Goal: Task Accomplishment & Management: Use online tool/utility

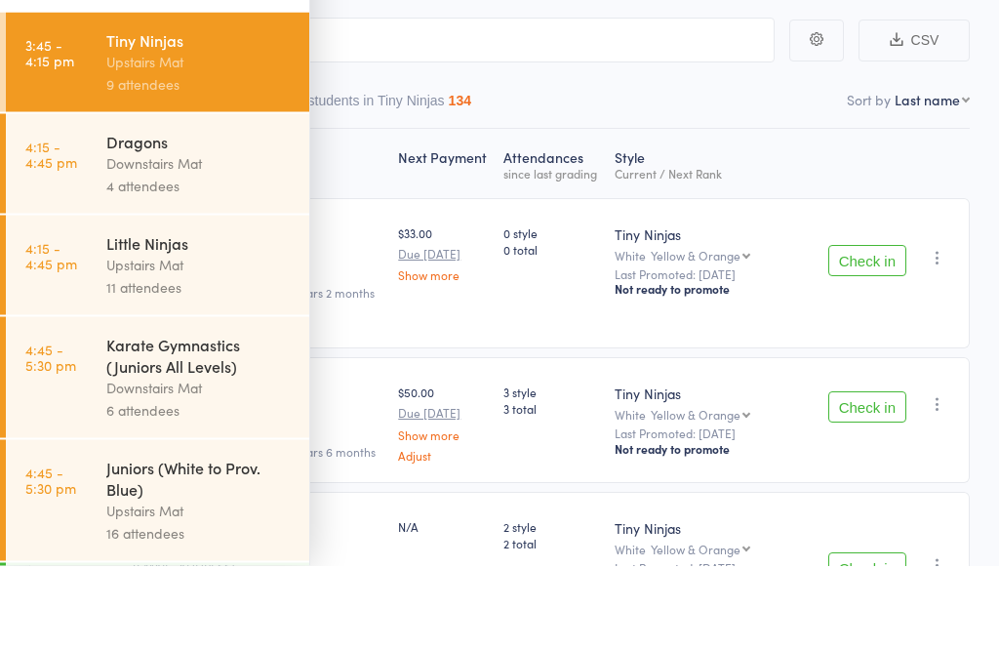
scroll to position [84, 0]
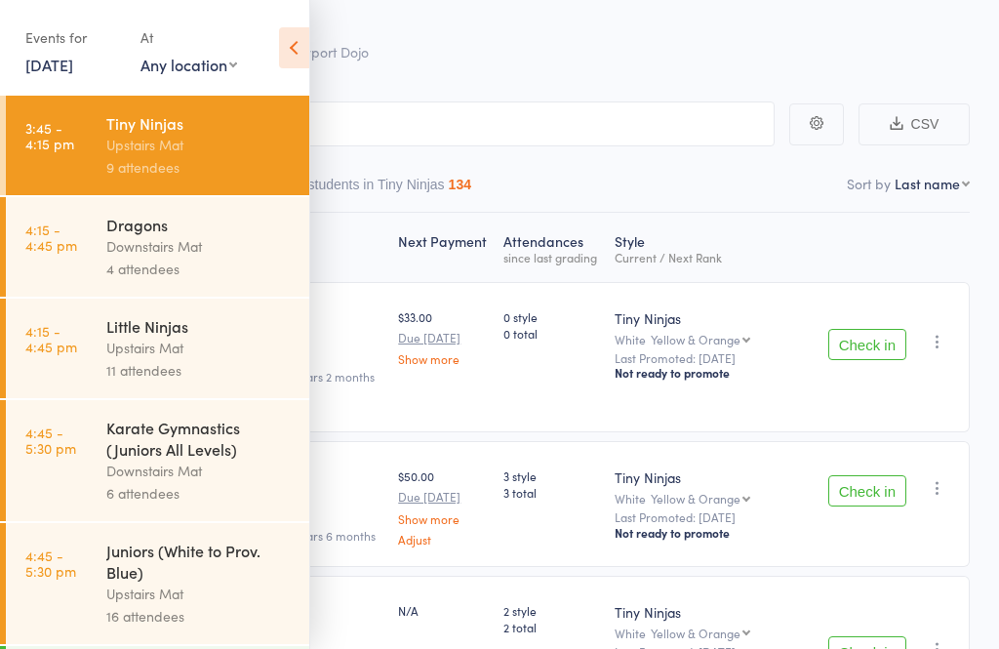
click at [306, 54] on icon at bounding box center [294, 47] width 30 height 41
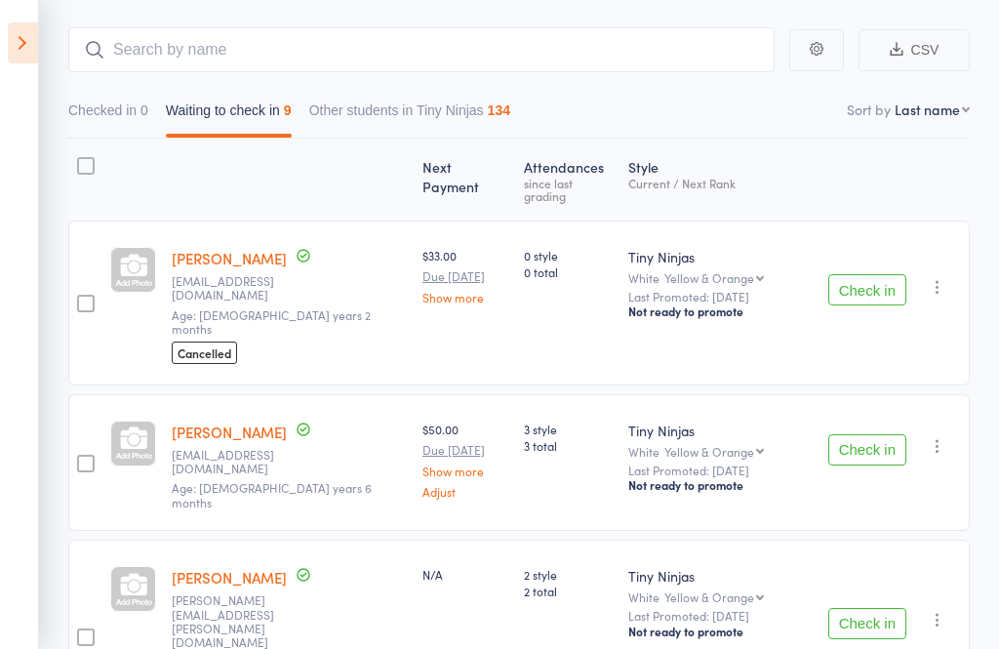
scroll to position [160, 0]
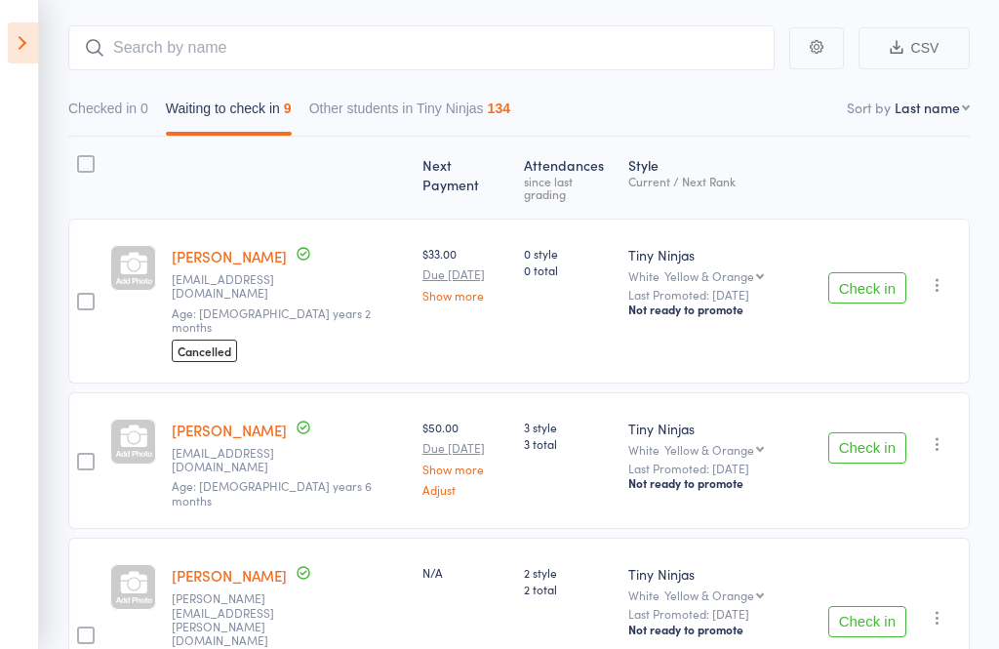
click at [885, 272] on button "Check in" at bounding box center [867, 287] width 78 height 31
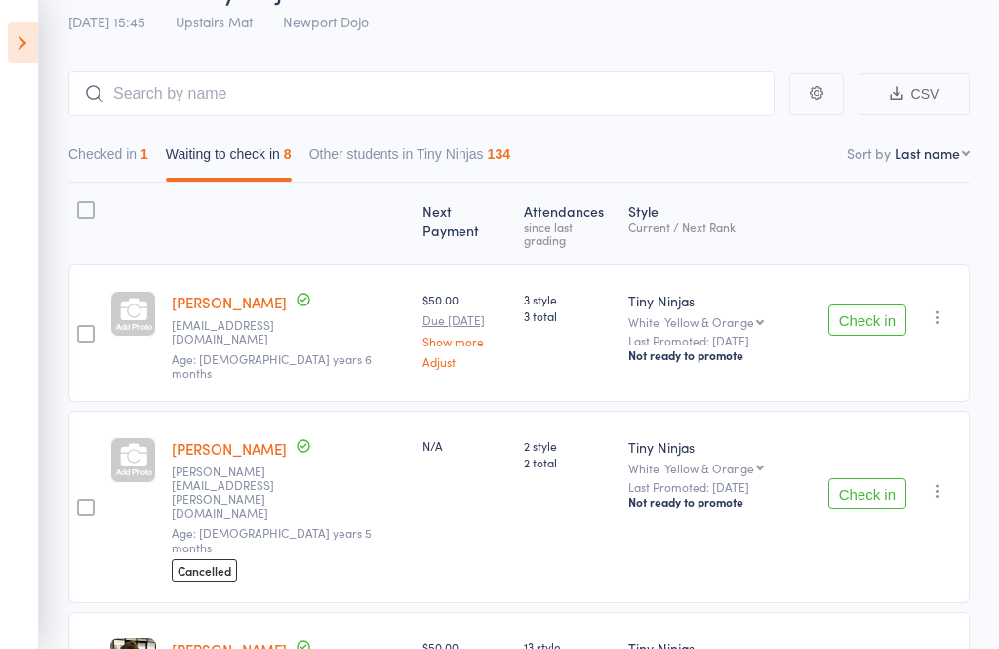
scroll to position [111, 0]
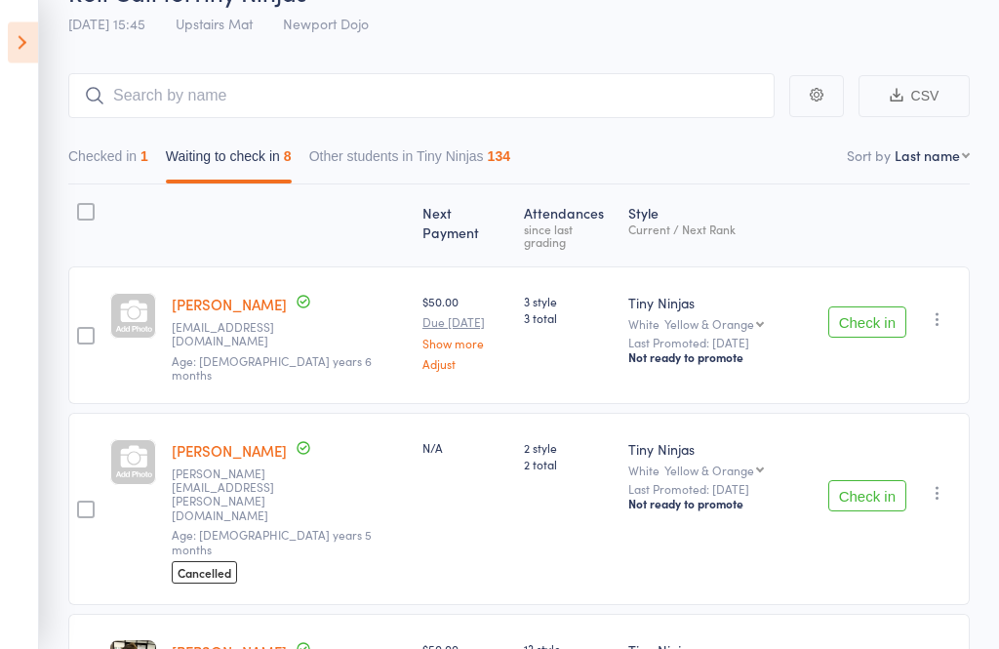
click at [141, 312] on div at bounding box center [133, 317] width 46 height 46
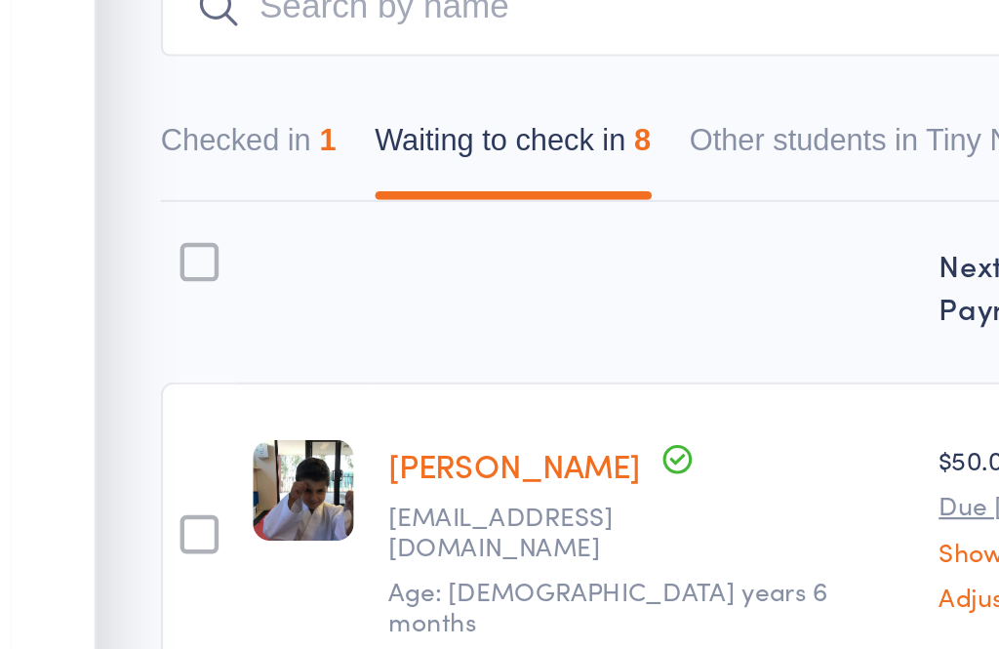
scroll to position [2, 0]
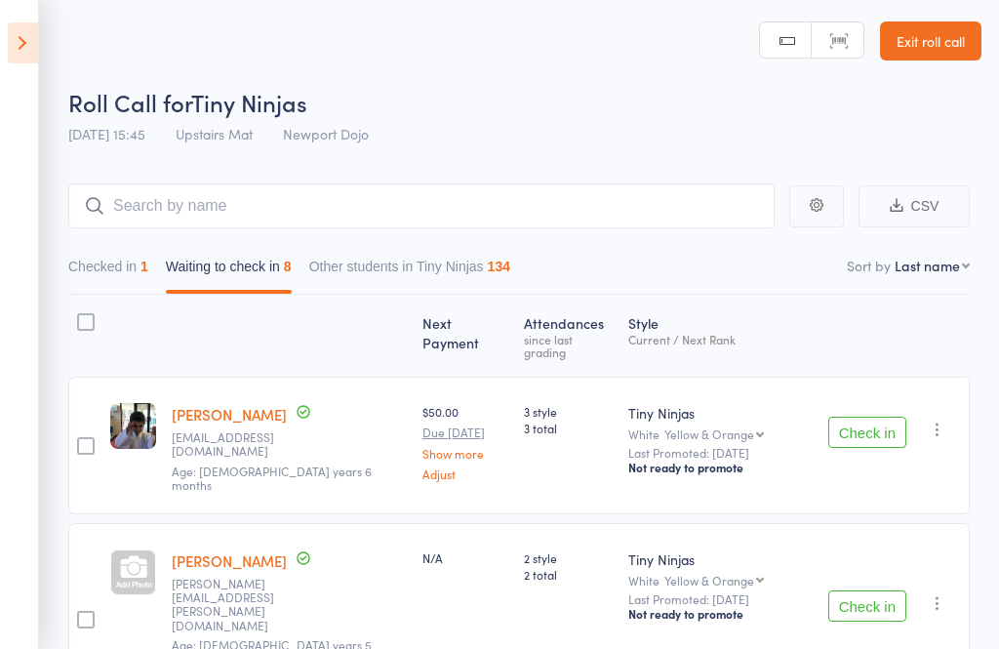
click at [874, 421] on button "Check in" at bounding box center [867, 431] width 78 height 31
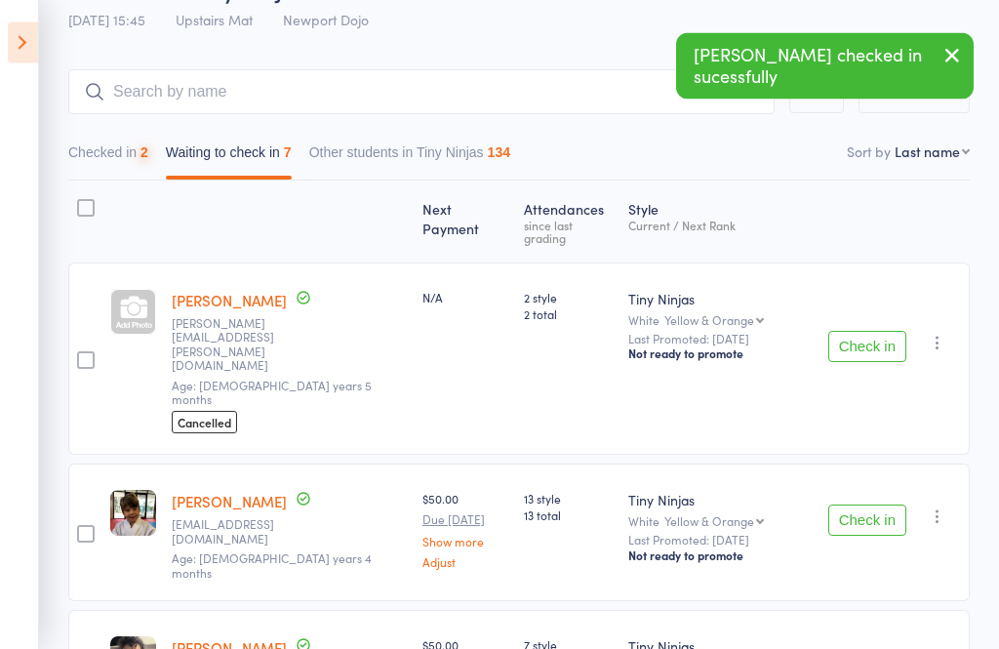
scroll to position [116, 0]
click at [858, 504] on button "Check in" at bounding box center [867, 519] width 78 height 31
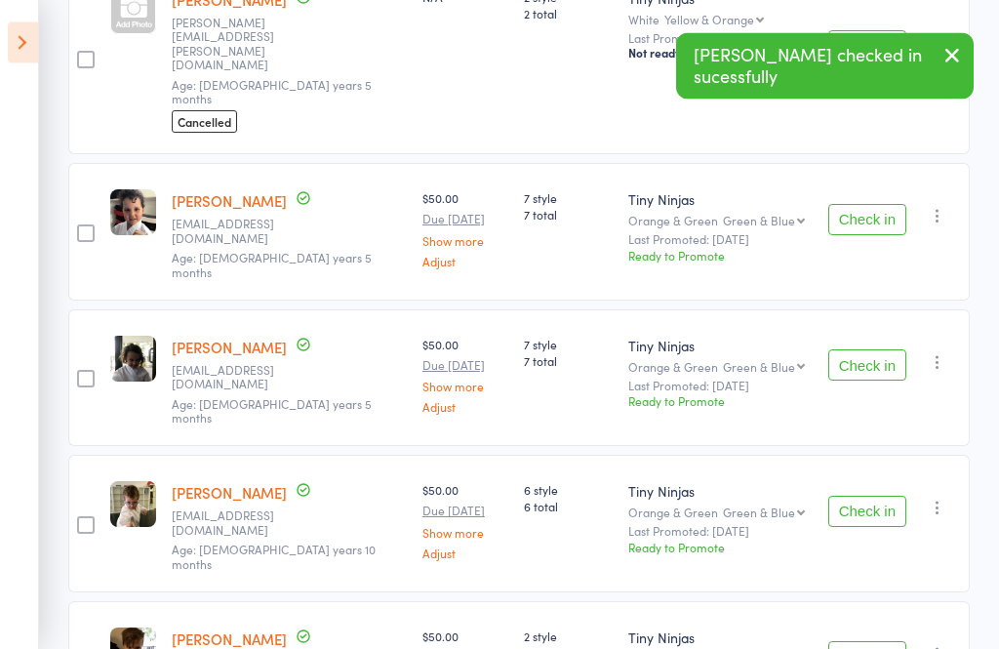
click at [856, 642] on button "Check in" at bounding box center [867, 657] width 78 height 31
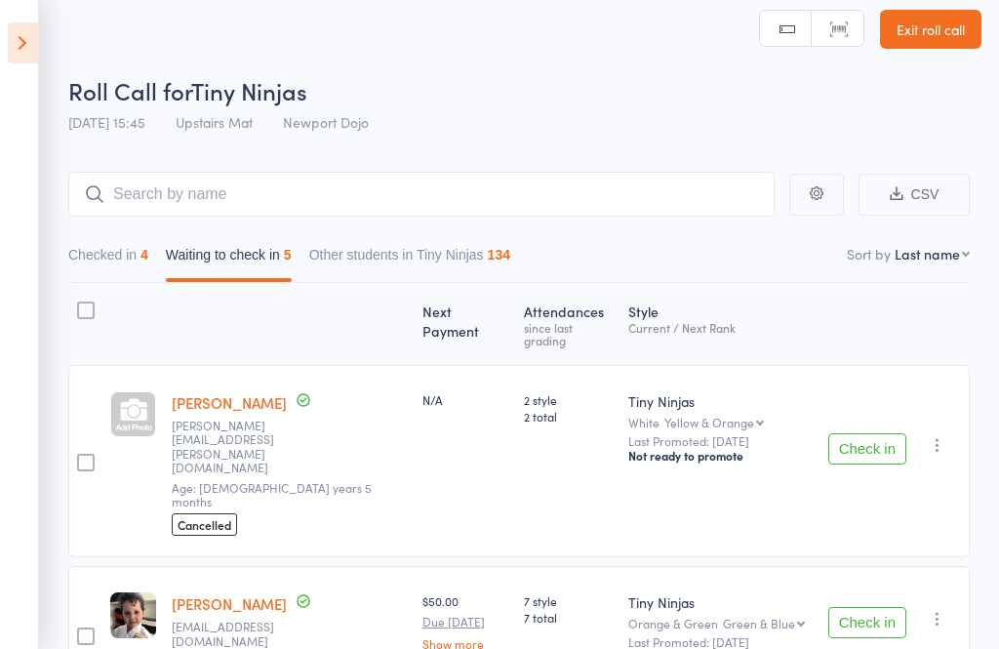
scroll to position [0, 0]
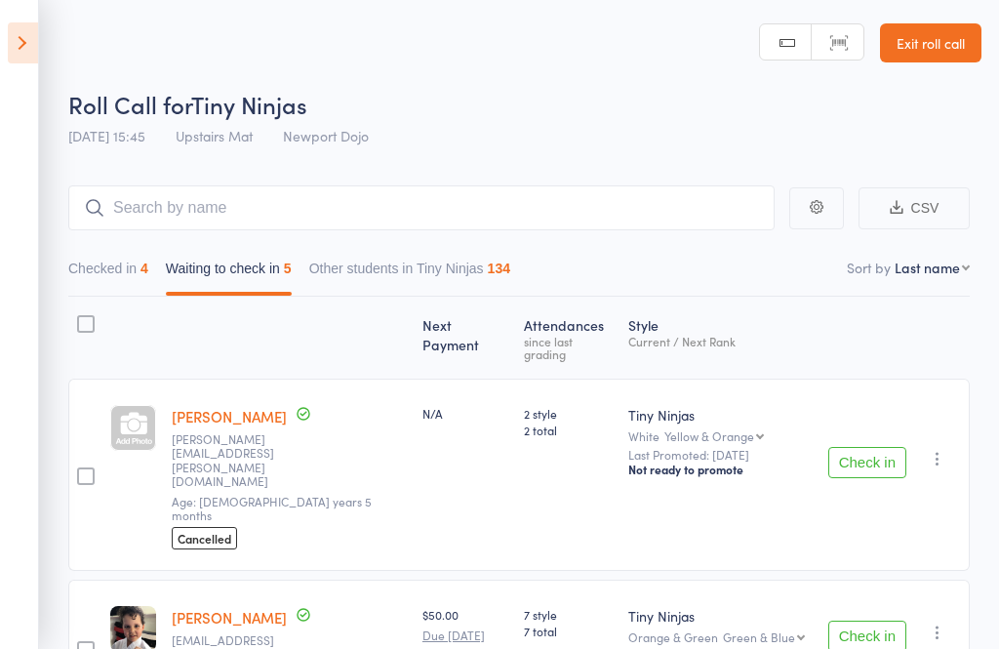
click at [135, 281] on button "Checked in 4" at bounding box center [108, 273] width 80 height 45
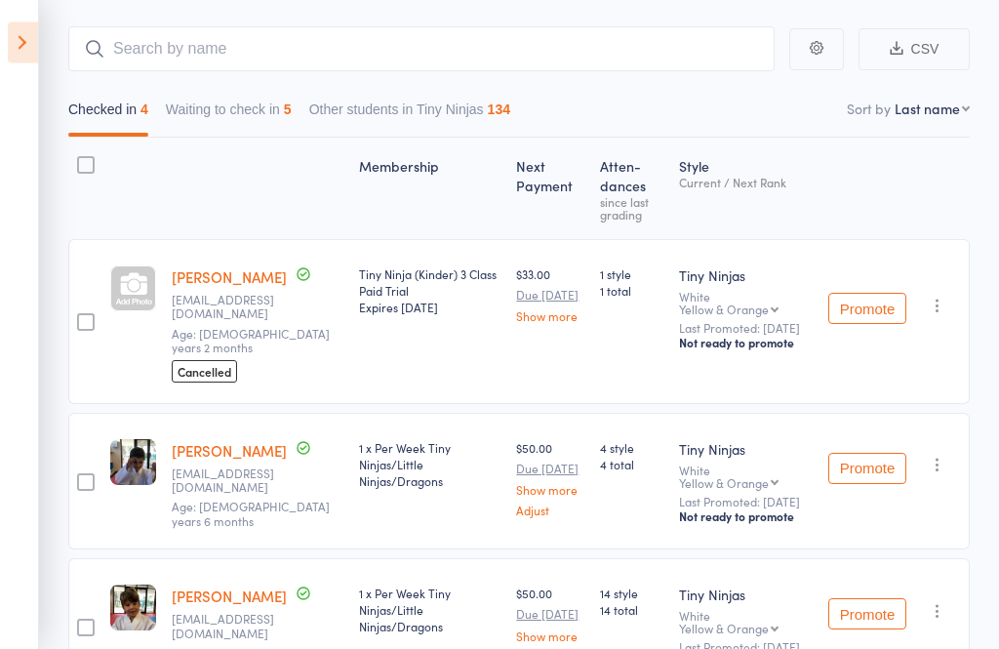
scroll to position [144, 0]
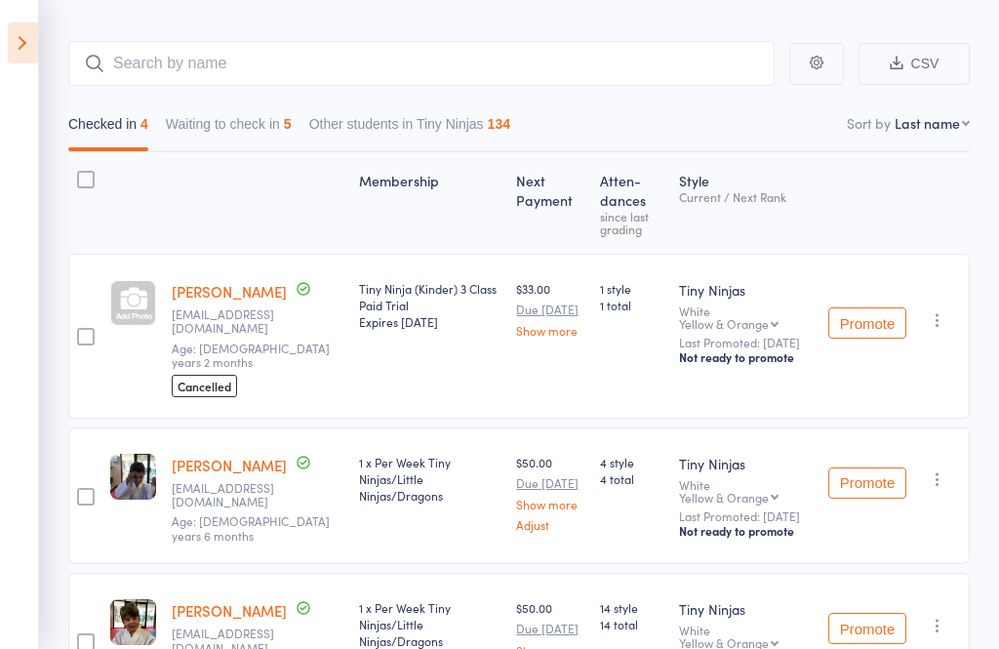
click at [264, 113] on button "Waiting to check in 5" at bounding box center [229, 128] width 126 height 45
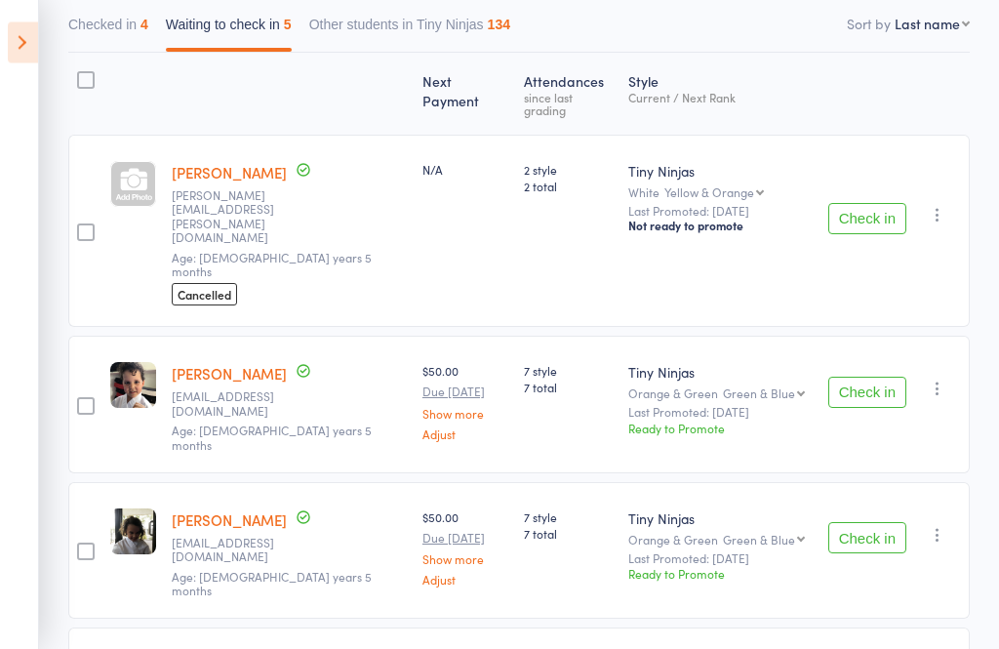
scroll to position [257, 0]
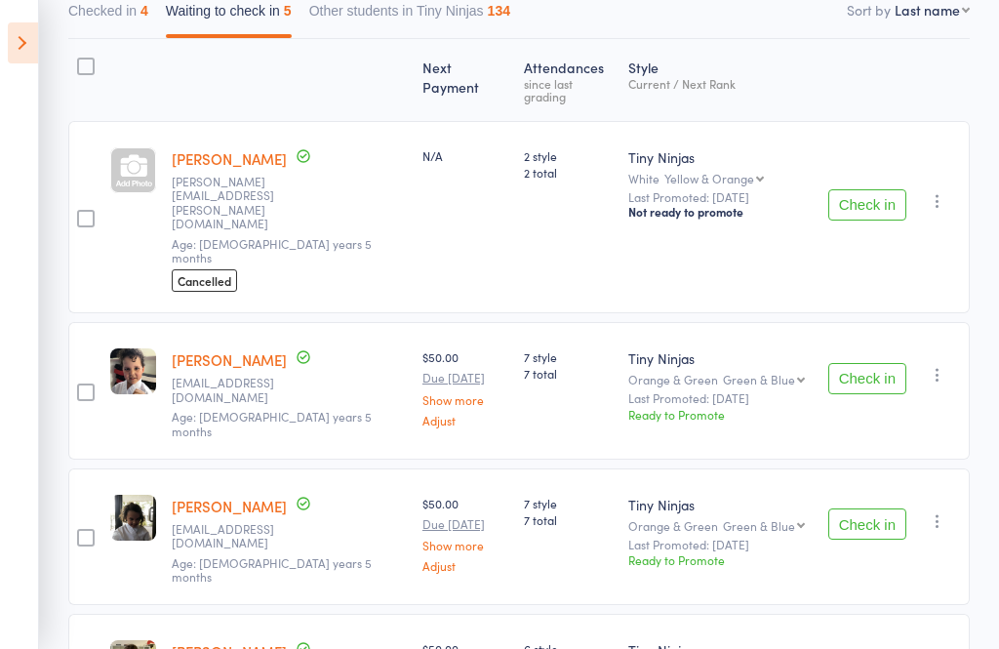
click at [870, 363] on button "Check in" at bounding box center [867, 378] width 78 height 31
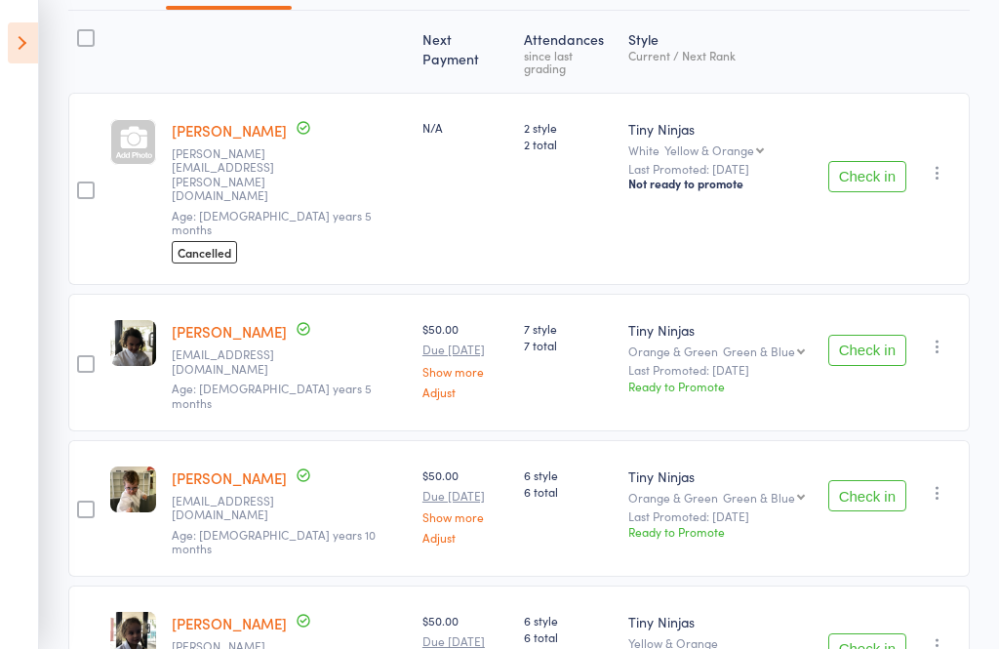
click at [871, 334] on button "Check in" at bounding box center [867, 349] width 78 height 31
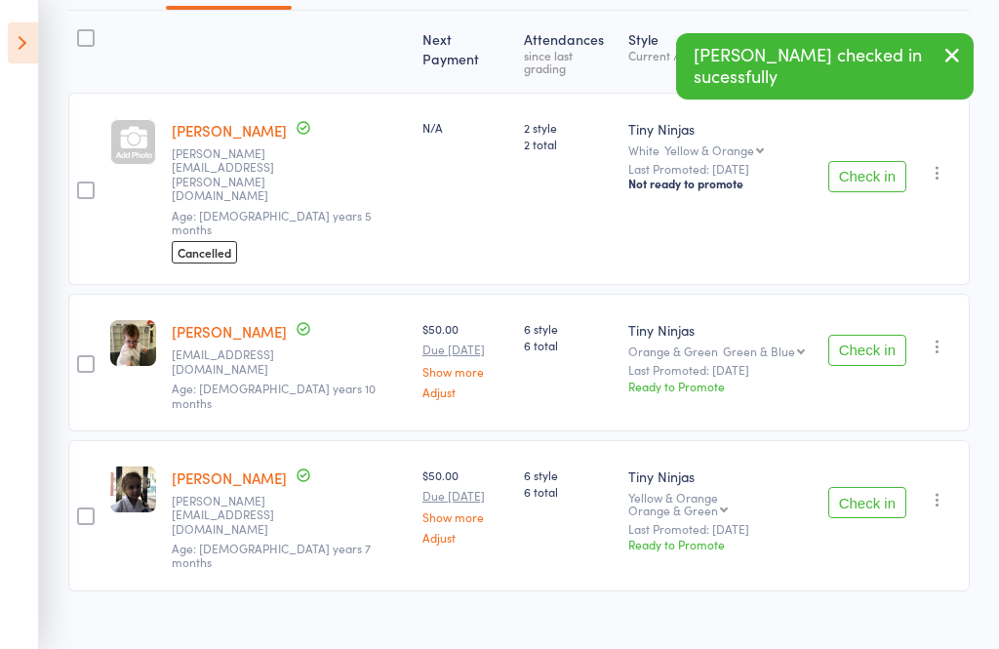
scroll to position [151, 0]
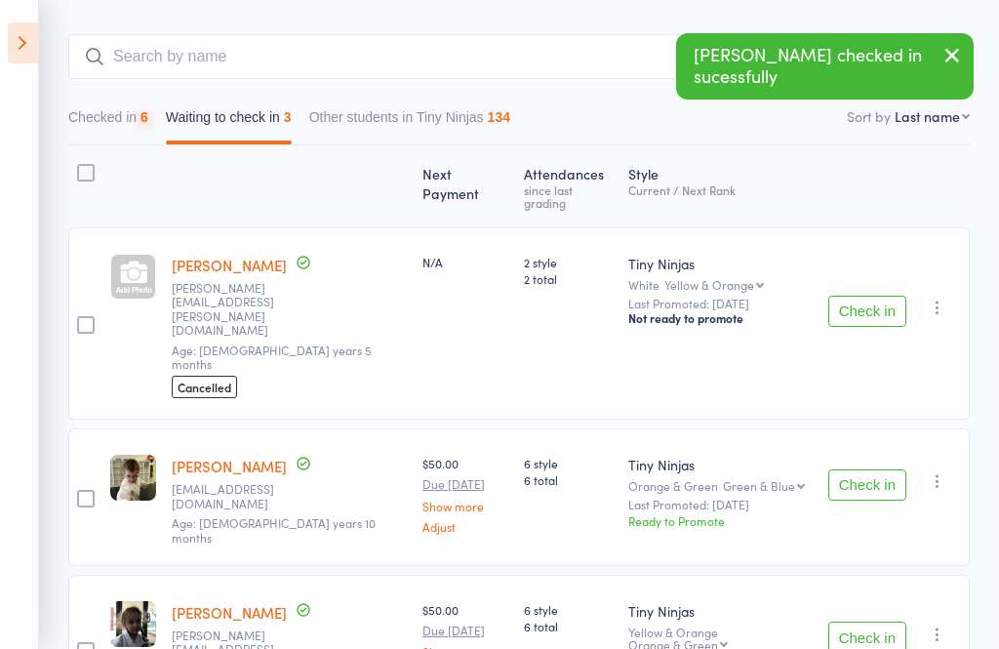
click at [890, 621] on button "Check in" at bounding box center [867, 636] width 78 height 31
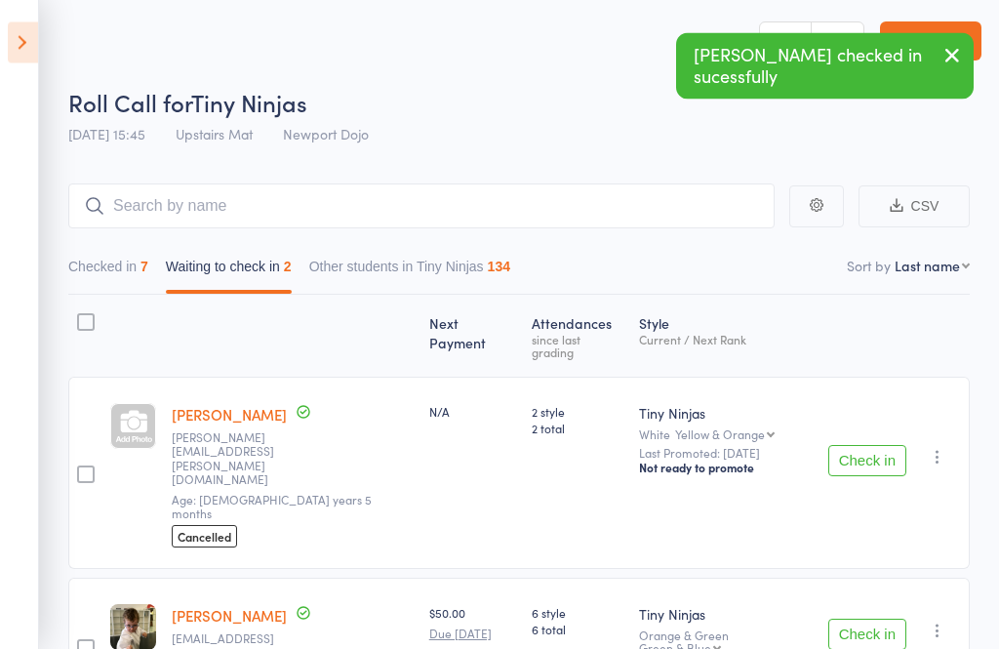
scroll to position [0, 0]
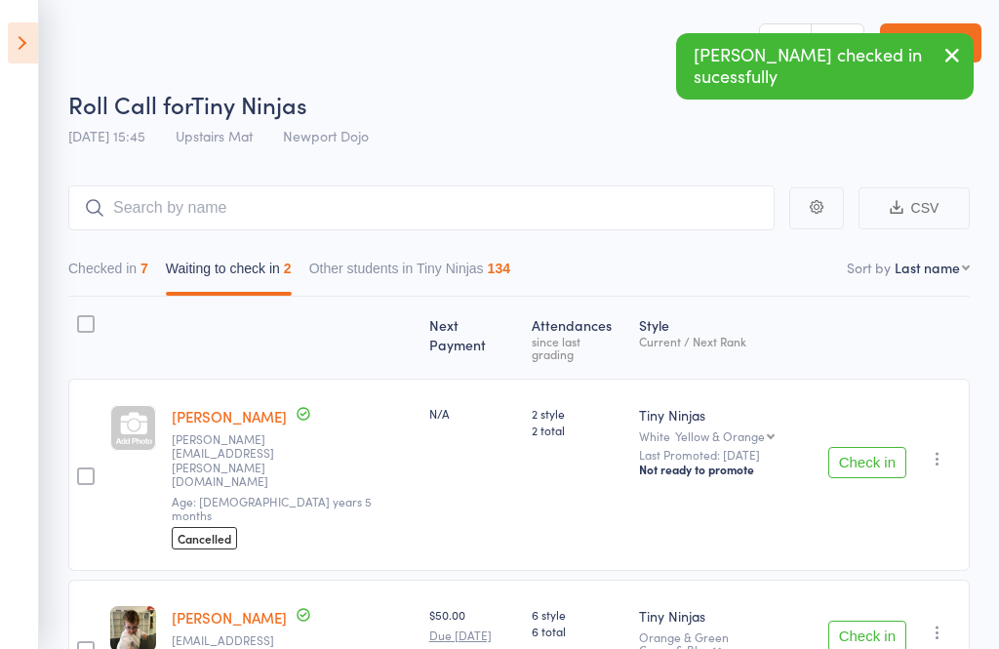
click at [118, 281] on button "Checked in 7" at bounding box center [108, 273] width 80 height 45
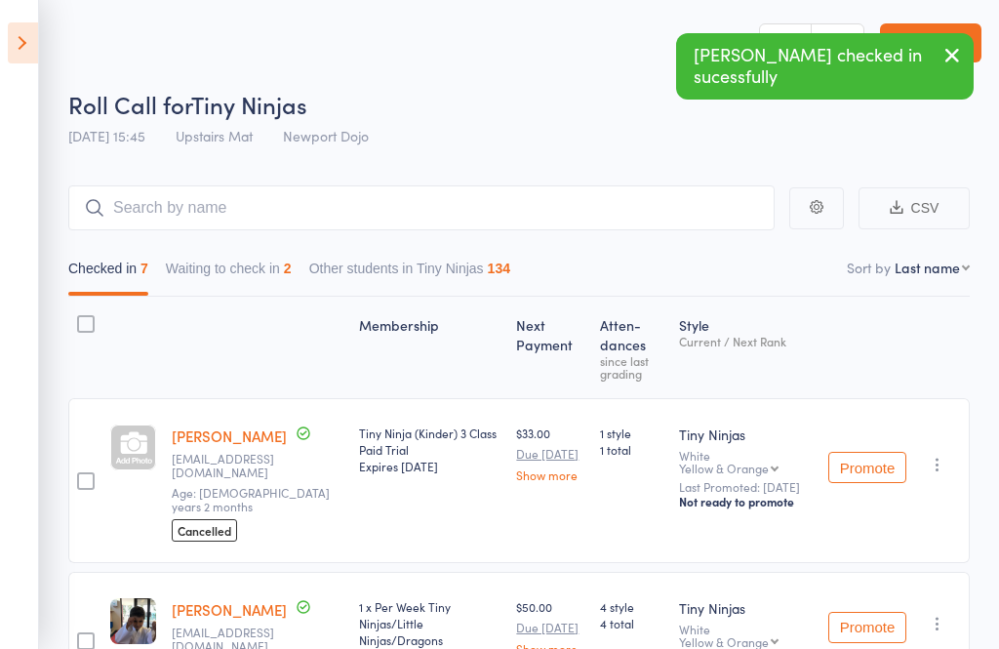
click at [48, 62] on header "Roll Call for Tiny Ninjas [DATE] 15:45 Upstairs Mat Newport Dojo Manual search …" at bounding box center [499, 78] width 999 height 156
click at [27, 47] on icon at bounding box center [23, 42] width 30 height 41
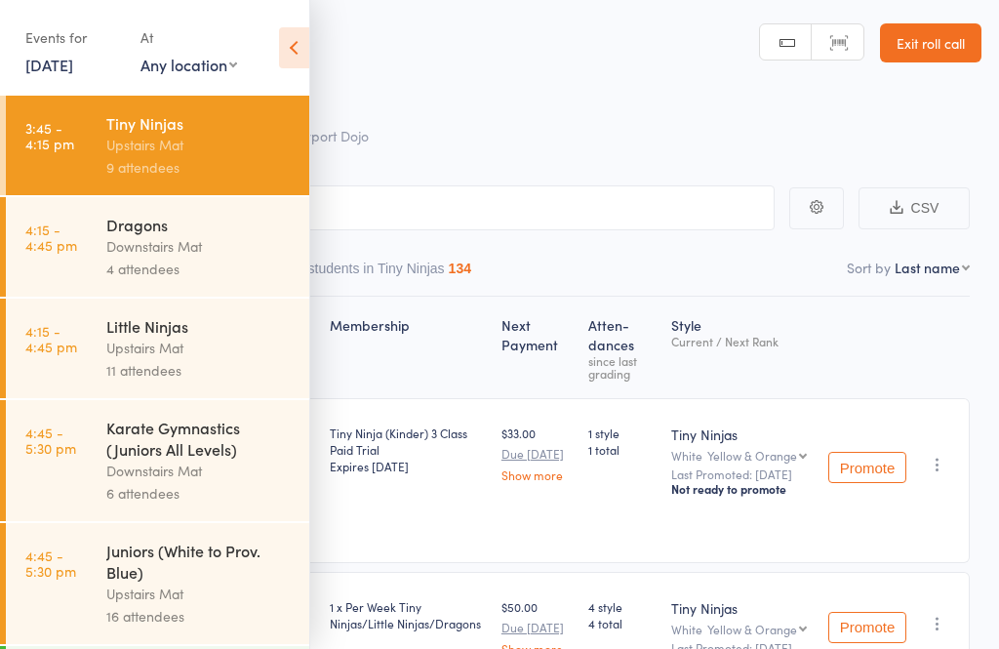
click at [102, 355] on link "4:15 - 4:45 pm Little Ninjas Upstairs Mat 11 attendees" at bounding box center [157, 347] width 303 height 99
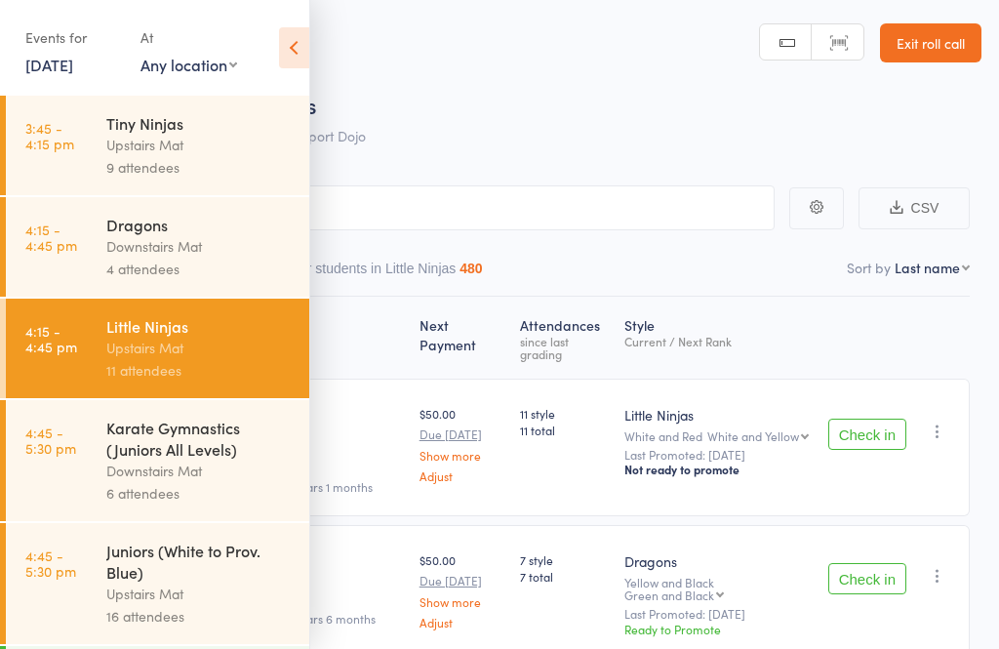
click at [293, 54] on icon at bounding box center [294, 47] width 30 height 41
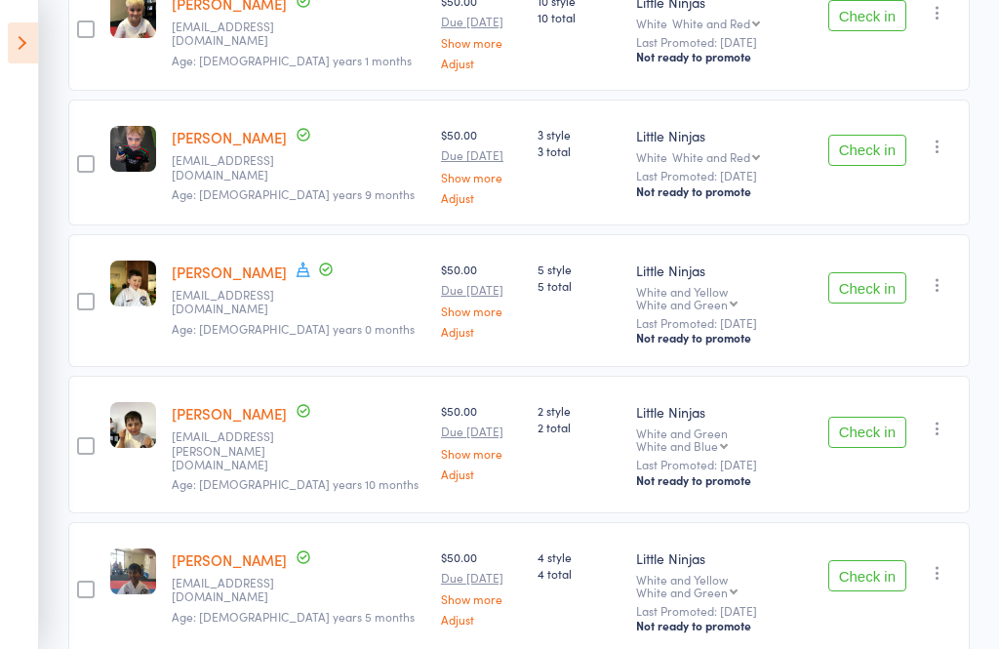
scroll to position [1216, 0]
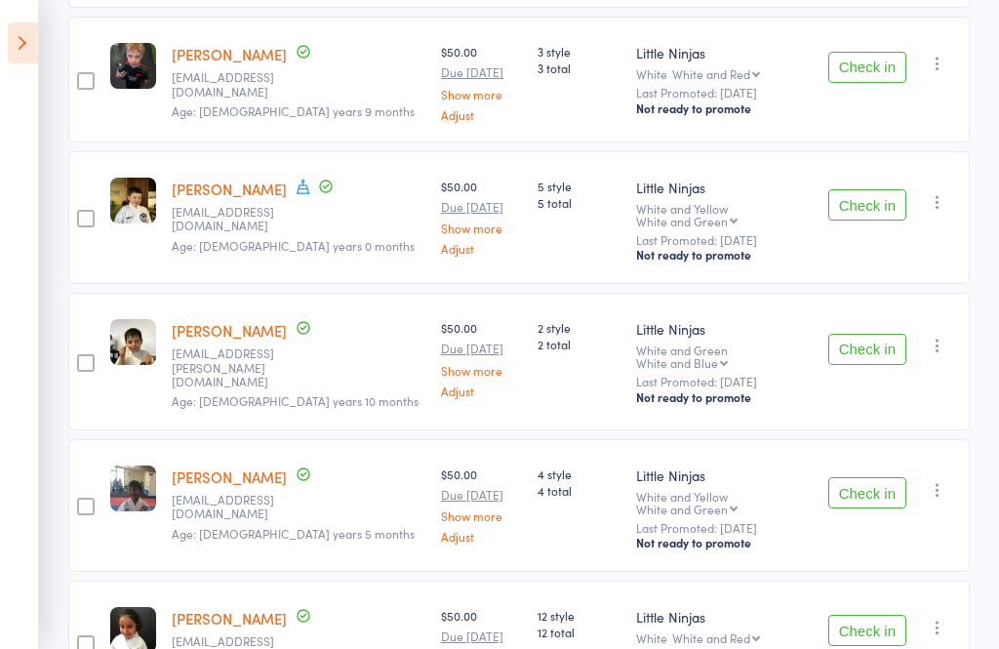
click at [11, 38] on icon at bounding box center [23, 42] width 30 height 41
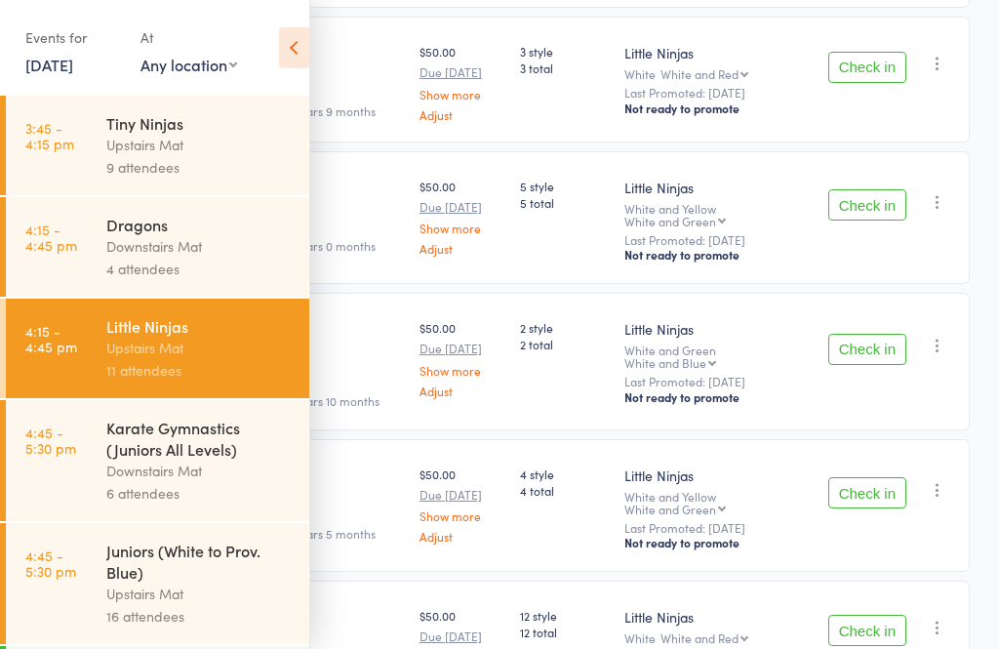
click at [87, 133] on link "3:45 - 4:15 pm Tiny Ninjas Upstairs Mat 9 attendees" at bounding box center [157, 145] width 303 height 99
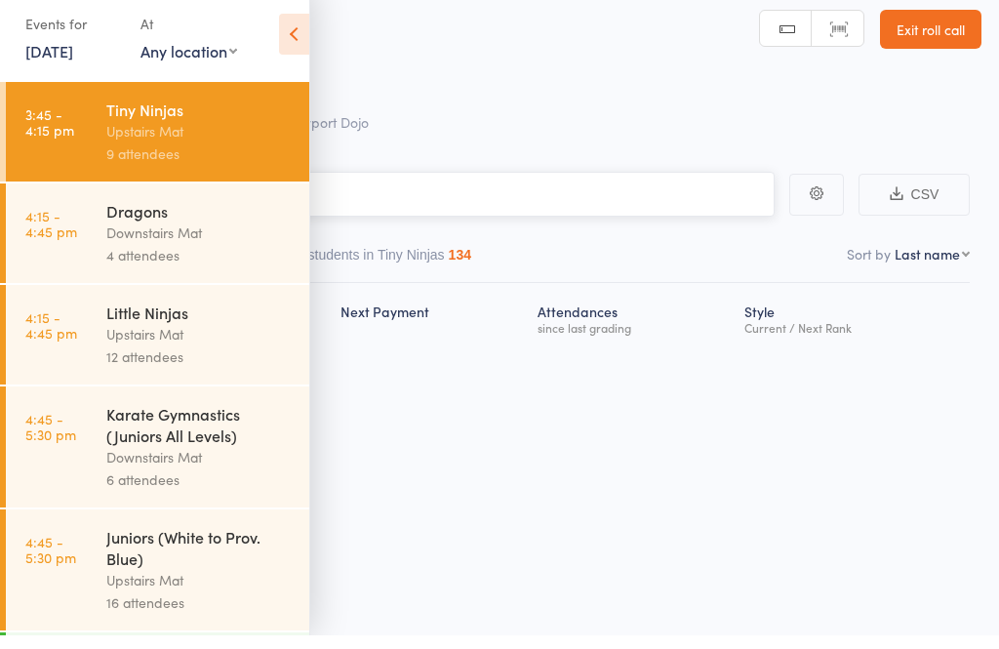
scroll to position [14, 0]
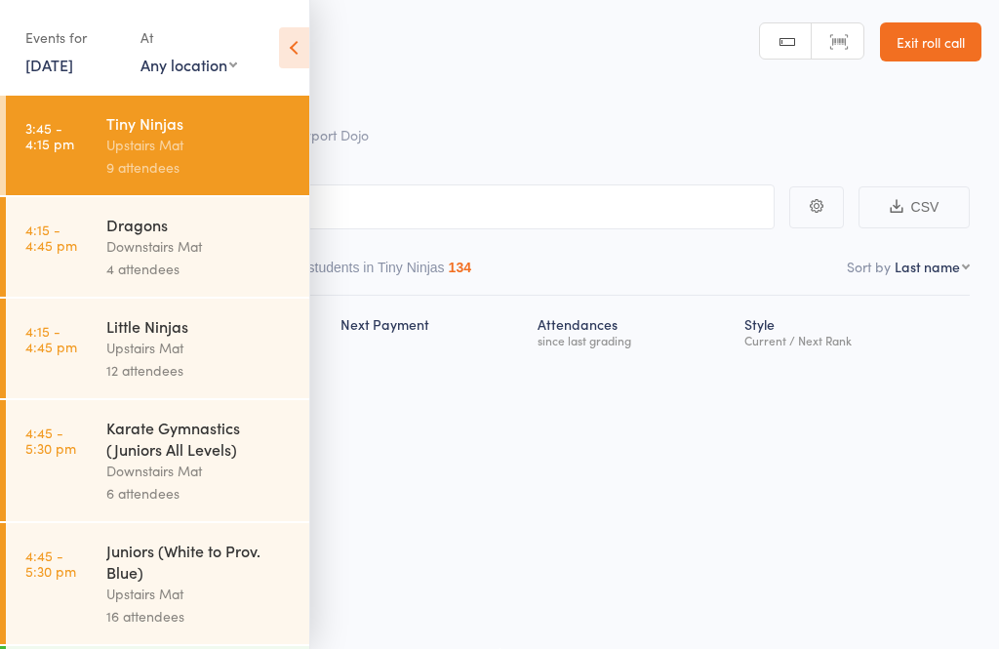
click at [295, 33] on icon at bounding box center [294, 47] width 30 height 41
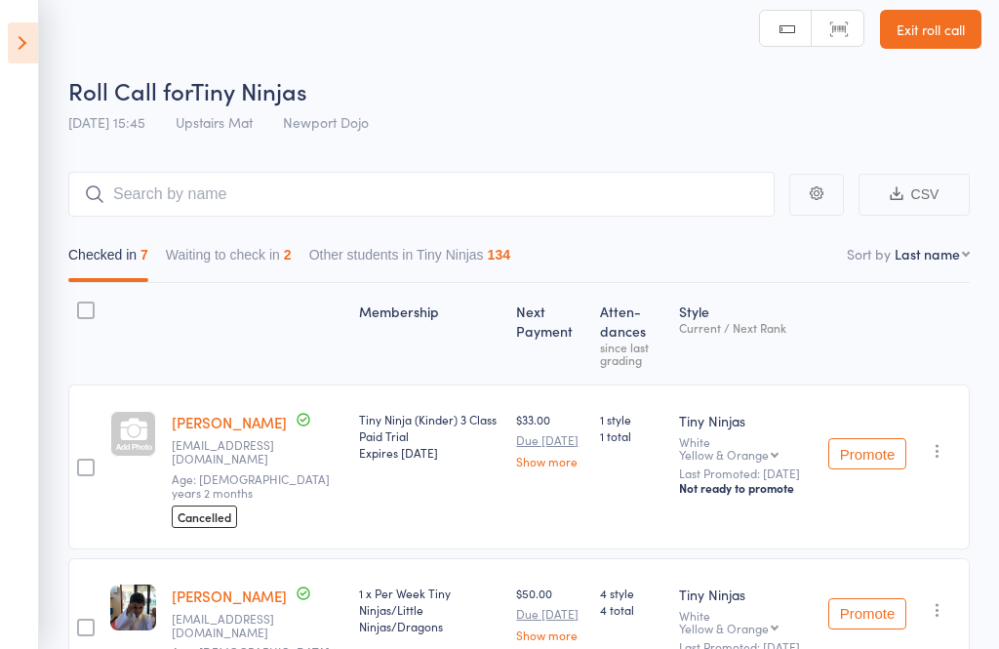
click at [239, 253] on button "Waiting to check in 2" at bounding box center [229, 259] width 126 height 45
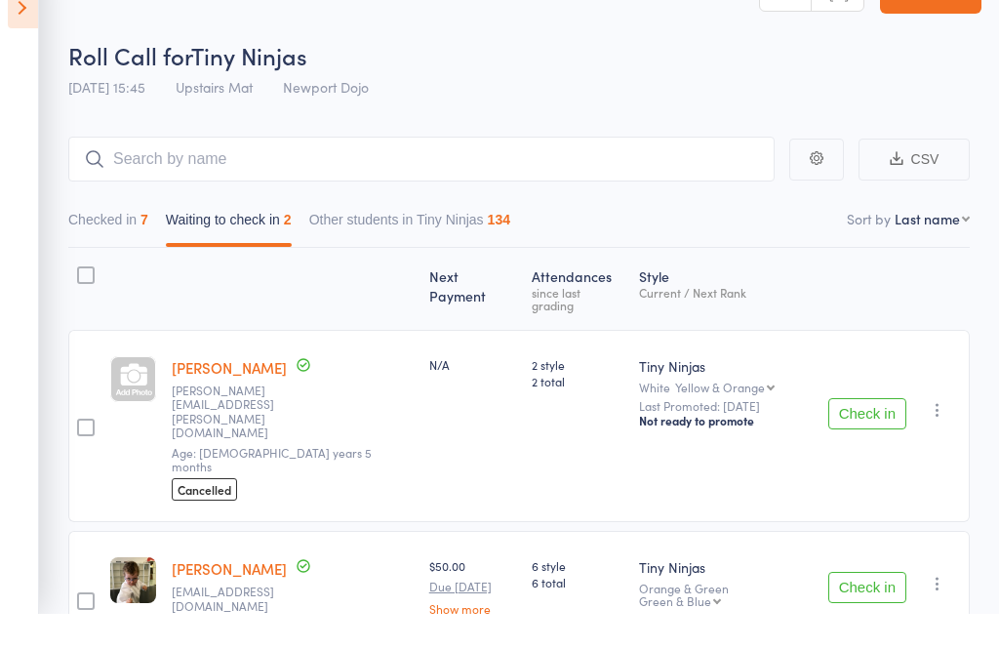
scroll to position [17, 0]
